Goal: Navigation & Orientation: Find specific page/section

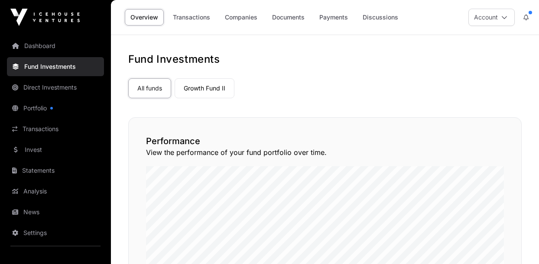
scroll to position [62, 0]
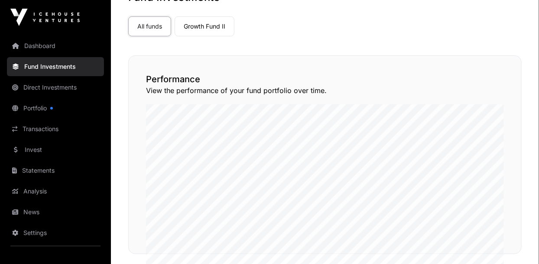
click at [29, 46] on link "Dashboard" at bounding box center [55, 45] width 97 height 19
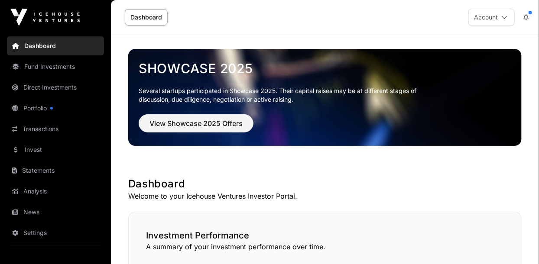
click at [26, 212] on link "News" at bounding box center [55, 212] width 97 height 19
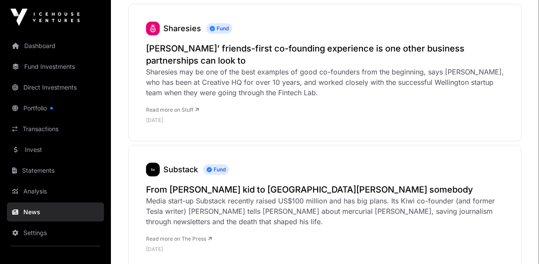
scroll to position [154, 0]
click at [32, 47] on link "Dashboard" at bounding box center [55, 45] width 97 height 19
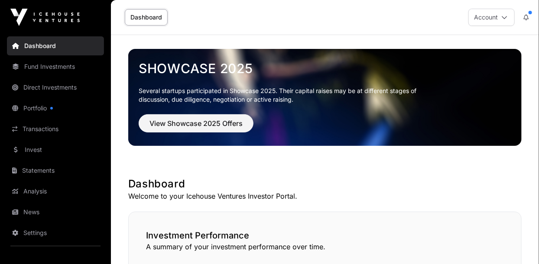
click at [32, 105] on link "Portfolio" at bounding box center [55, 108] width 97 height 19
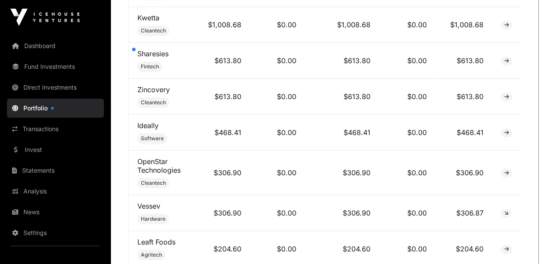
scroll to position [843, 0]
click at [191, 50] on td "Sharesies Fintech" at bounding box center [163, 60] width 69 height 36
click at [511, 44] on td at bounding box center [506, 60] width 29 height 36
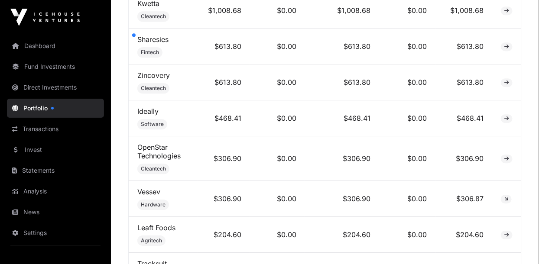
scroll to position [867, 0]
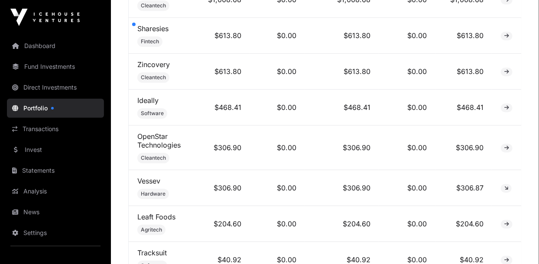
click at [185, 28] on td "Sharesies Fintech" at bounding box center [163, 36] width 69 height 36
click at [506, 33] on icon at bounding box center [507, 35] width 5 height 5
click at [503, 32] on span at bounding box center [507, 36] width 12 height 9
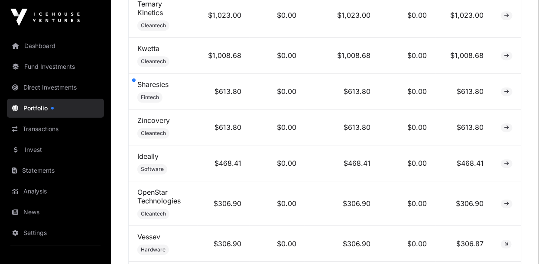
scroll to position [820, 0]
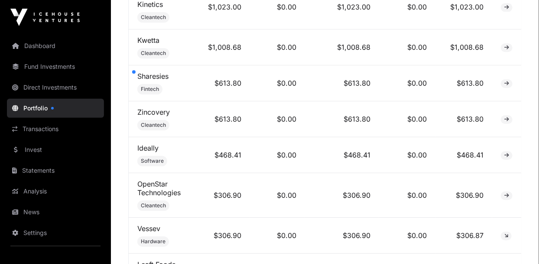
click at [509, 81] on icon at bounding box center [507, 83] width 5 height 5
click at [501, 75] on td at bounding box center [506, 83] width 29 height 36
click at [506, 79] on span at bounding box center [507, 83] width 12 height 9
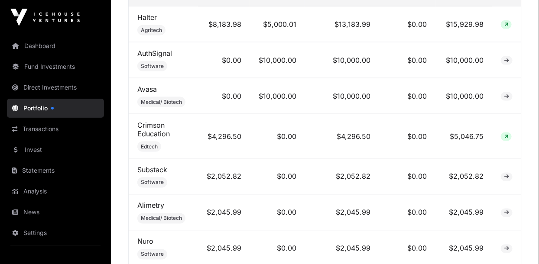
scroll to position [431, 0]
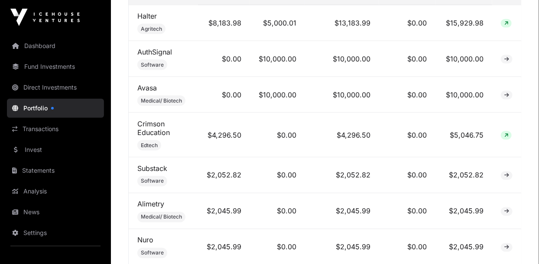
click at [33, 44] on link "Dashboard" at bounding box center [55, 45] width 97 height 19
